Goal: Information Seeking & Learning: Learn about a topic

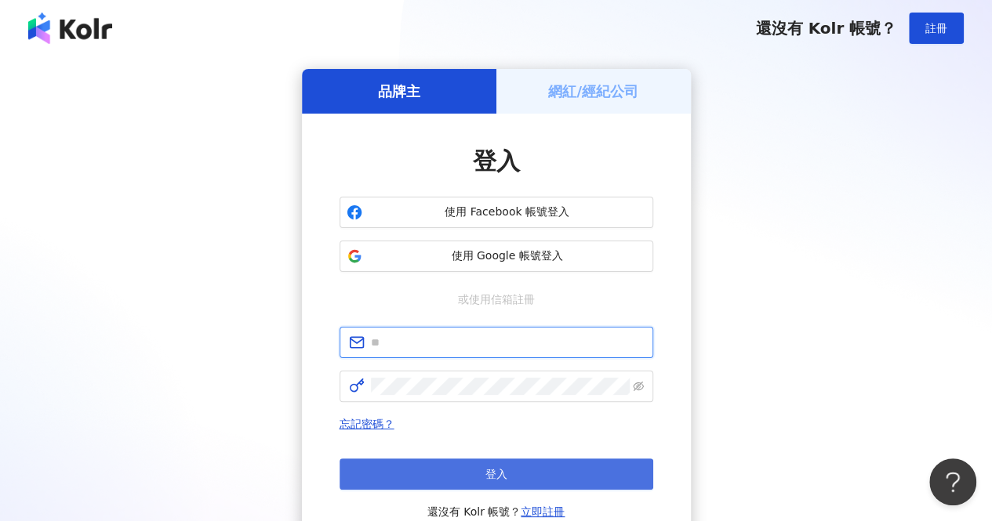
type input "**********"
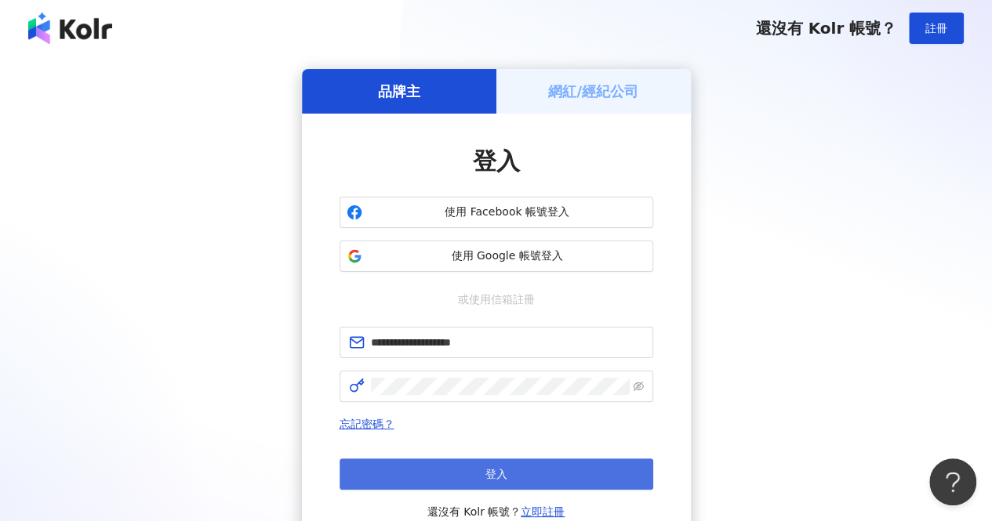
click at [505, 474] on span "登入" at bounding box center [496, 474] width 22 height 13
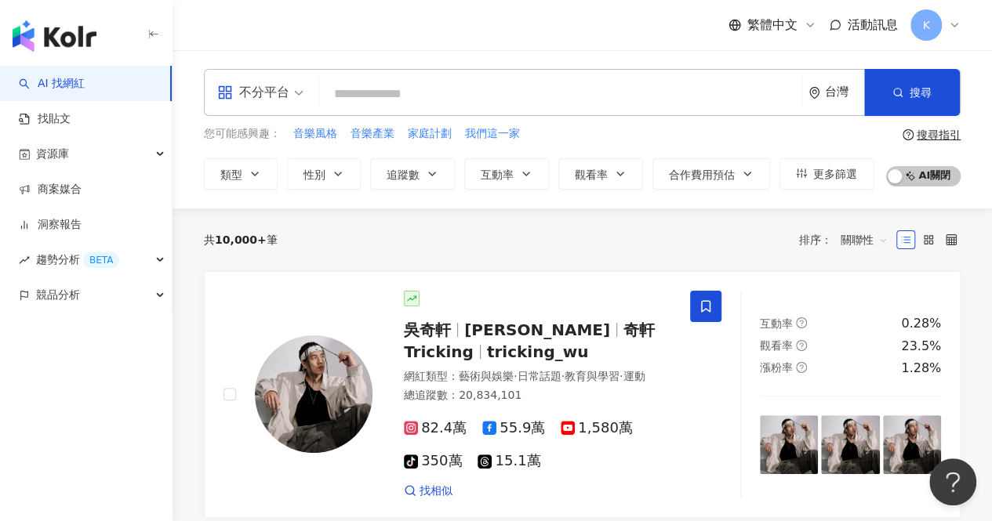
click at [361, 101] on input "search" at bounding box center [560, 94] width 470 height 30
type input "*"
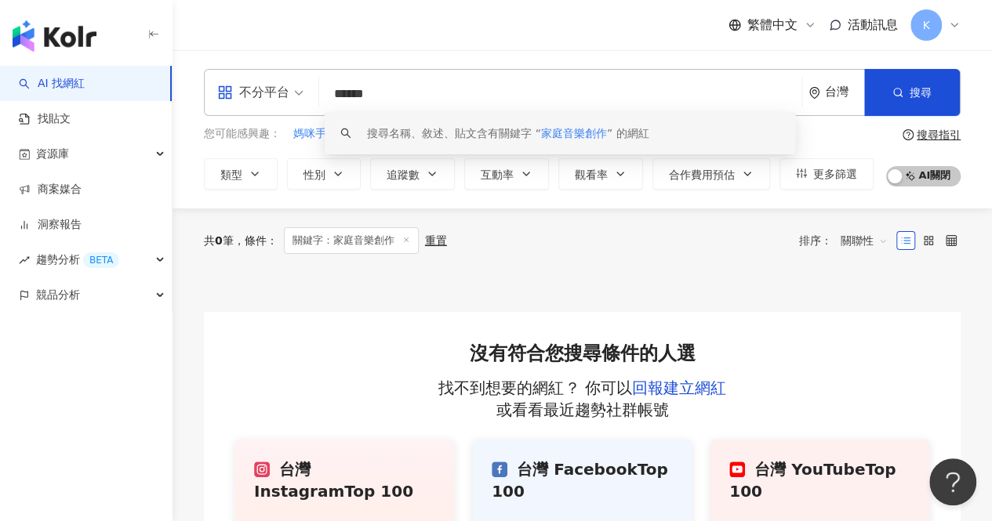
click at [363, 95] on input "******" at bounding box center [560, 94] width 470 height 30
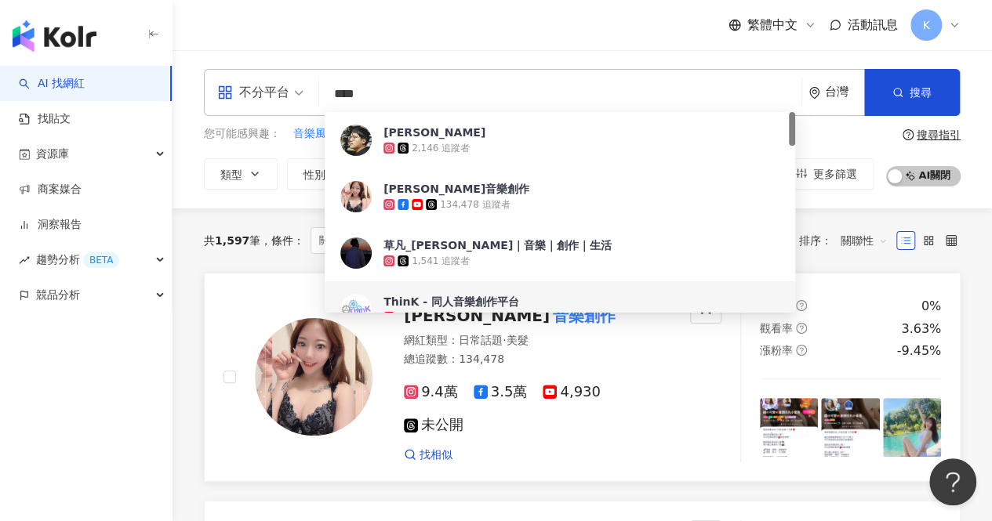
type input "****"
click at [231, 417] on div at bounding box center [297, 377] width 149 height 171
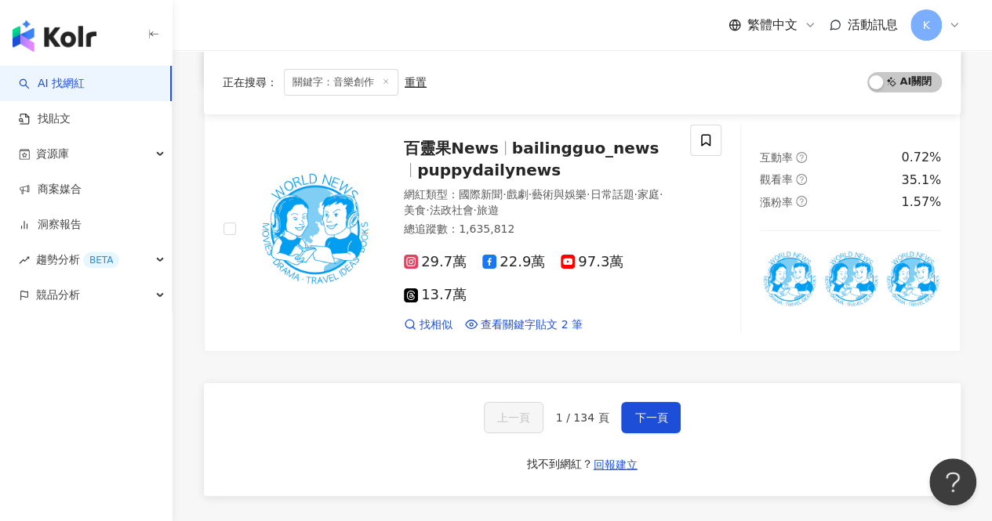
scroll to position [2889, 0]
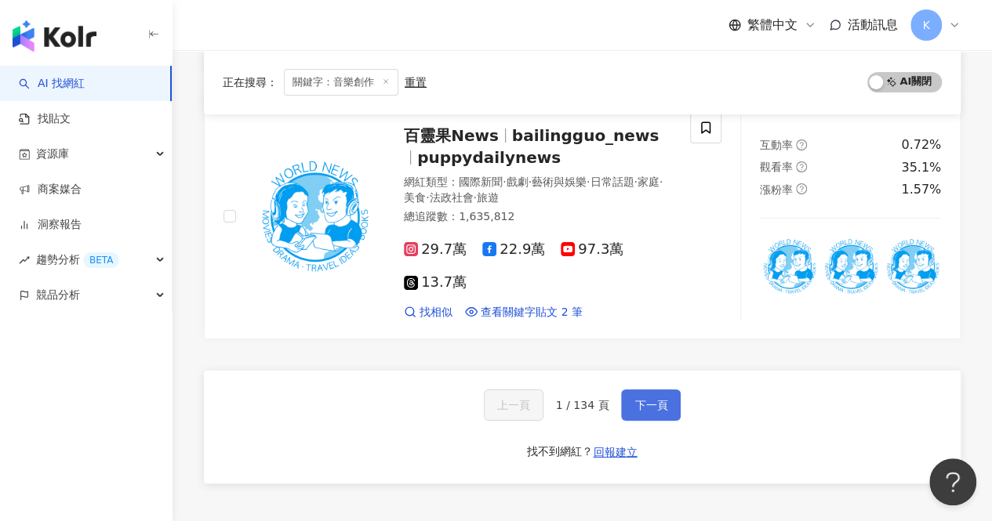
click at [634, 399] on span "下一頁" at bounding box center [650, 405] width 33 height 13
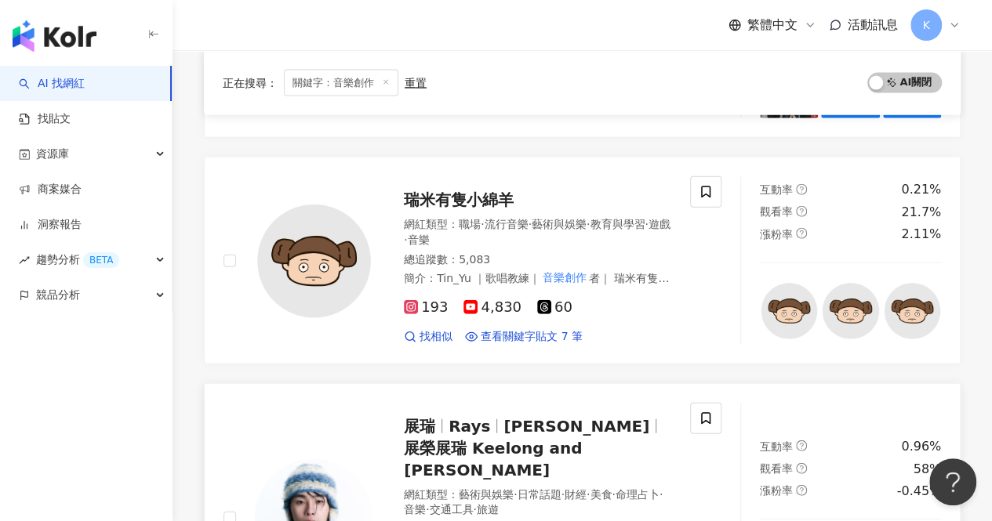
scroll to position [1671, 0]
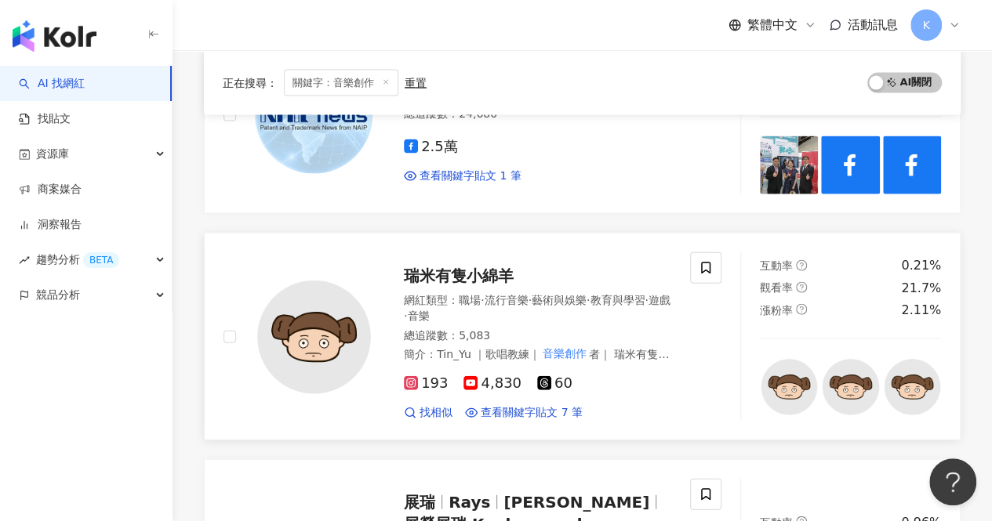
click at [469, 267] on span "瑞米有隻小綿羊" at bounding box center [459, 276] width 110 height 19
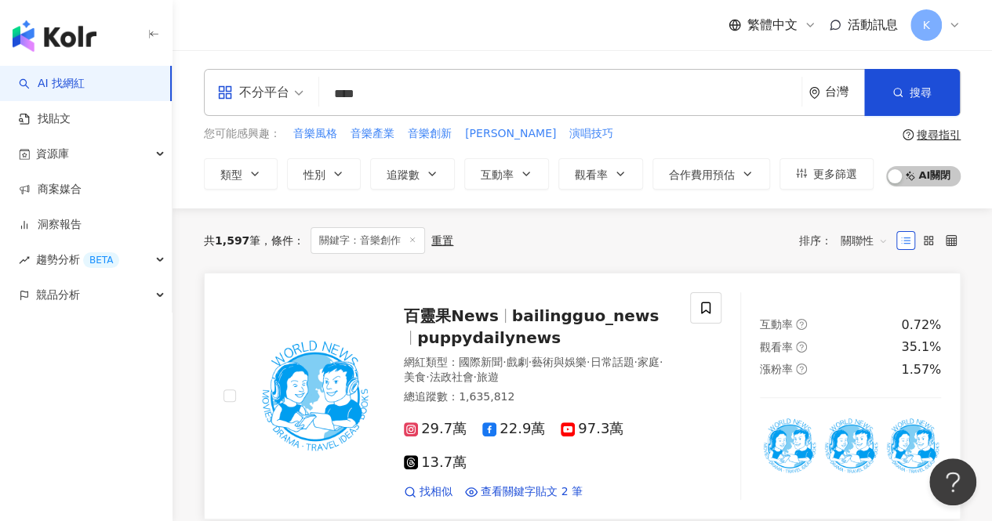
scroll to position [0, 0]
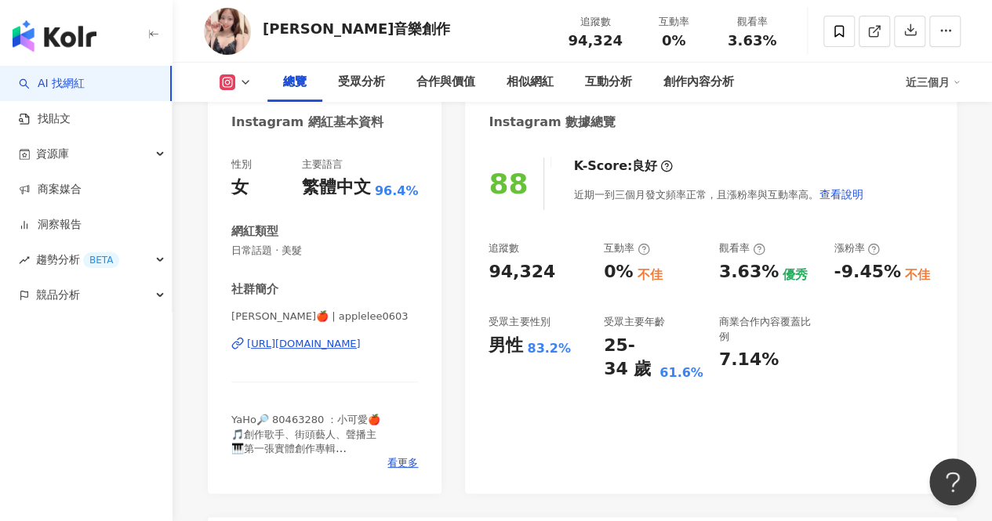
click at [354, 349] on div "[URL][DOMAIN_NAME]" at bounding box center [304, 344] width 114 height 14
click at [248, 83] on icon at bounding box center [245, 82] width 13 height 13
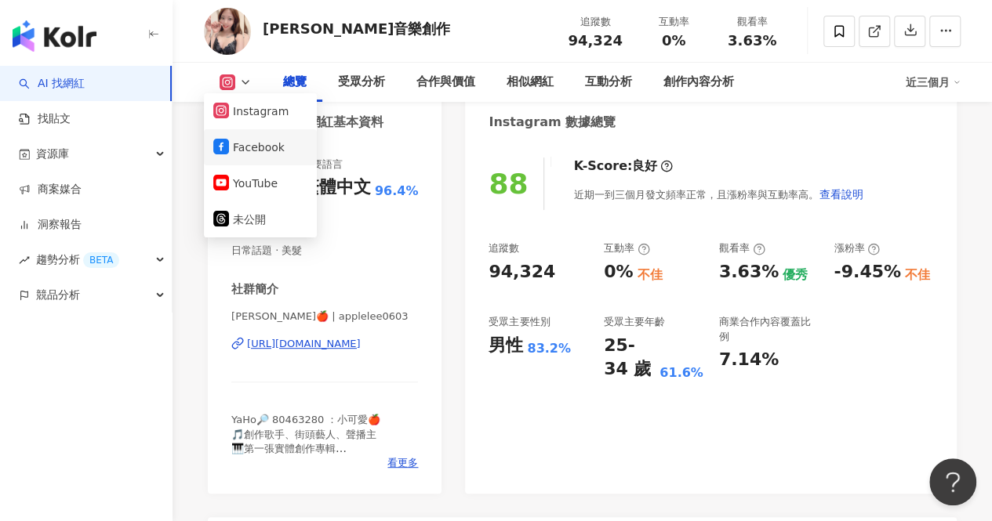
click at [243, 151] on button "Facebook" at bounding box center [260, 147] width 94 height 22
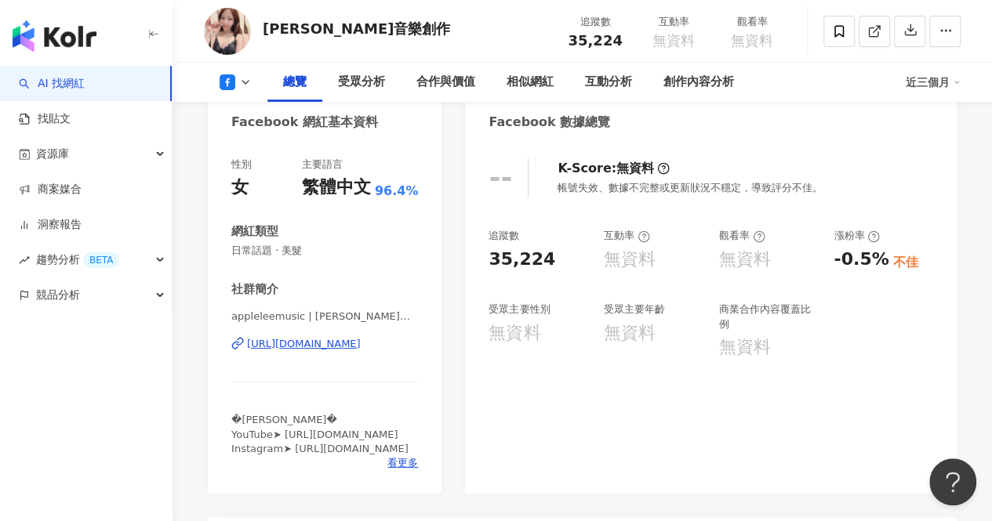
click at [334, 344] on div "[URL][DOMAIN_NAME]" at bounding box center [304, 344] width 114 height 14
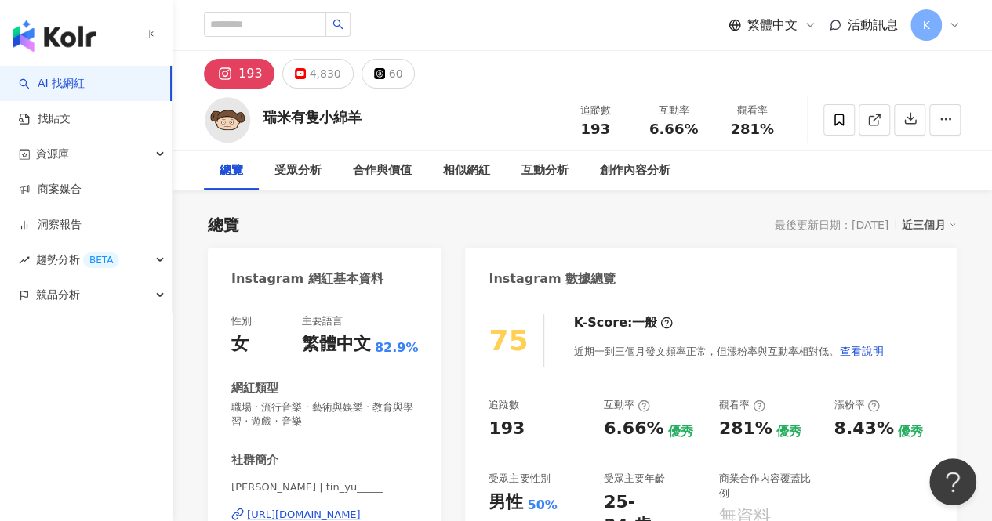
scroll to position [157, 0]
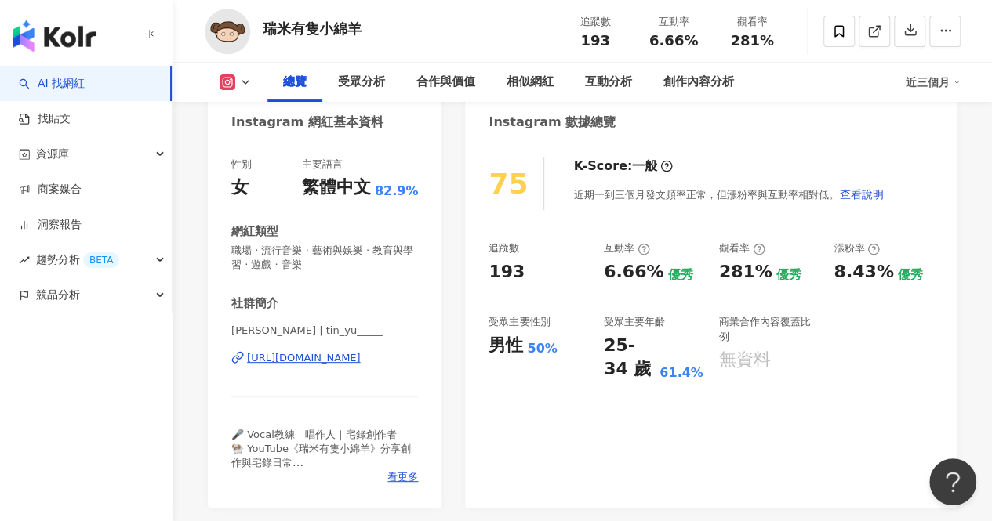
click at [361, 363] on div "https://www.instagram.com/tin_yu_____/" at bounding box center [304, 358] width 114 height 14
